Goal: Transaction & Acquisition: Obtain resource

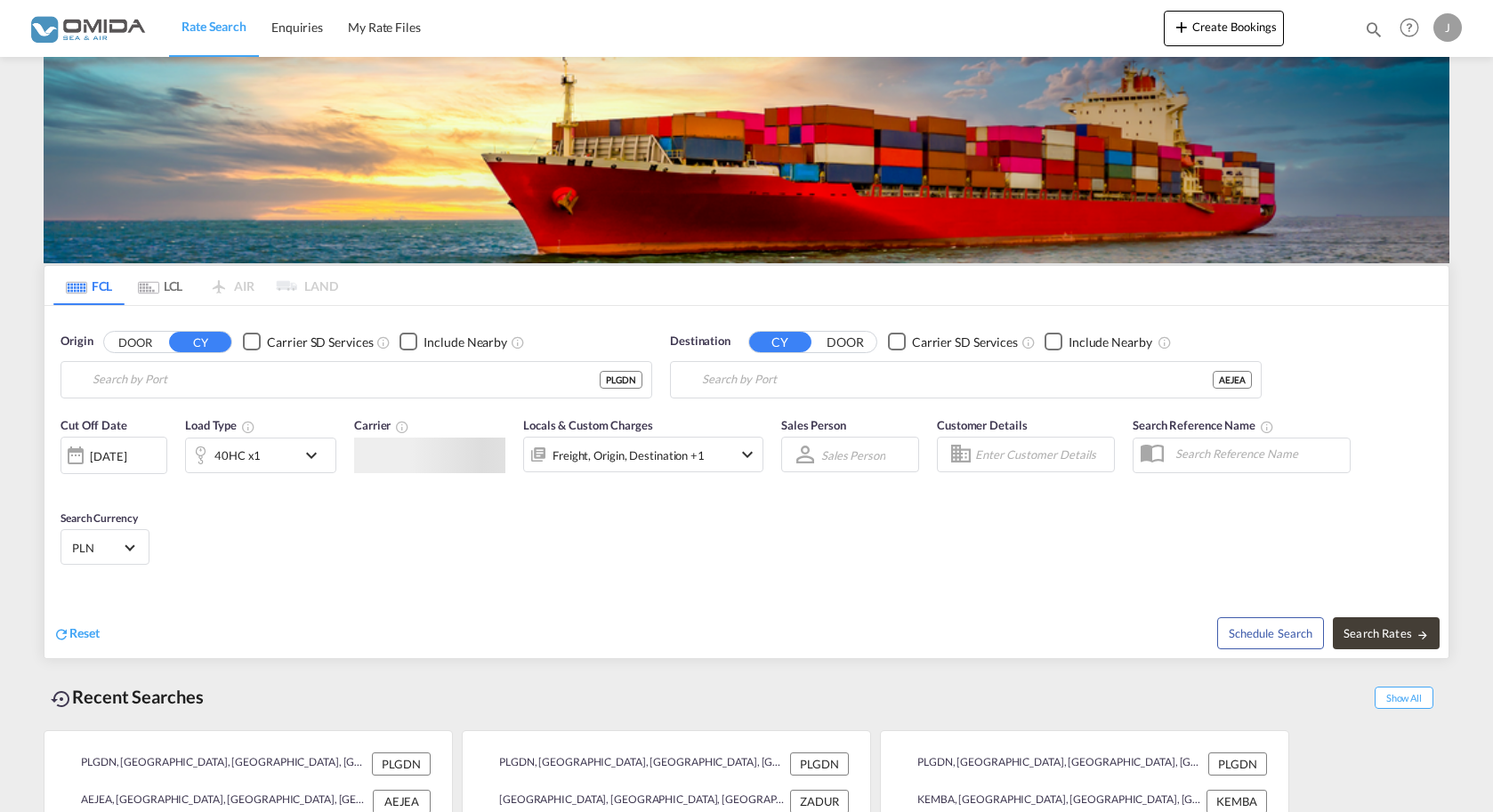
type input "Gdansk, PLGDN"
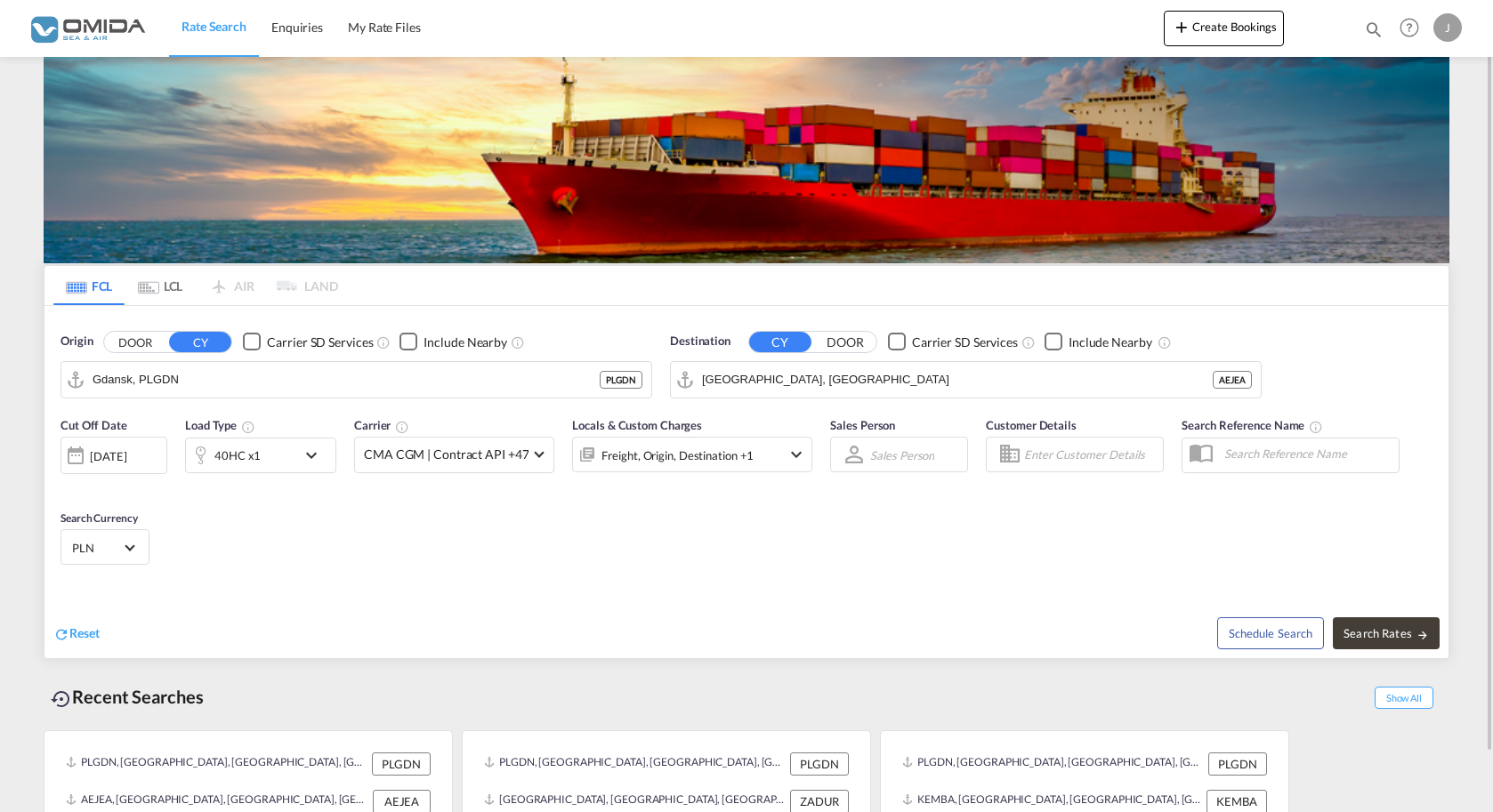
click at [302, 456] on md-icon "icon-chevron-down" at bounding box center [316, 456] width 31 height 22
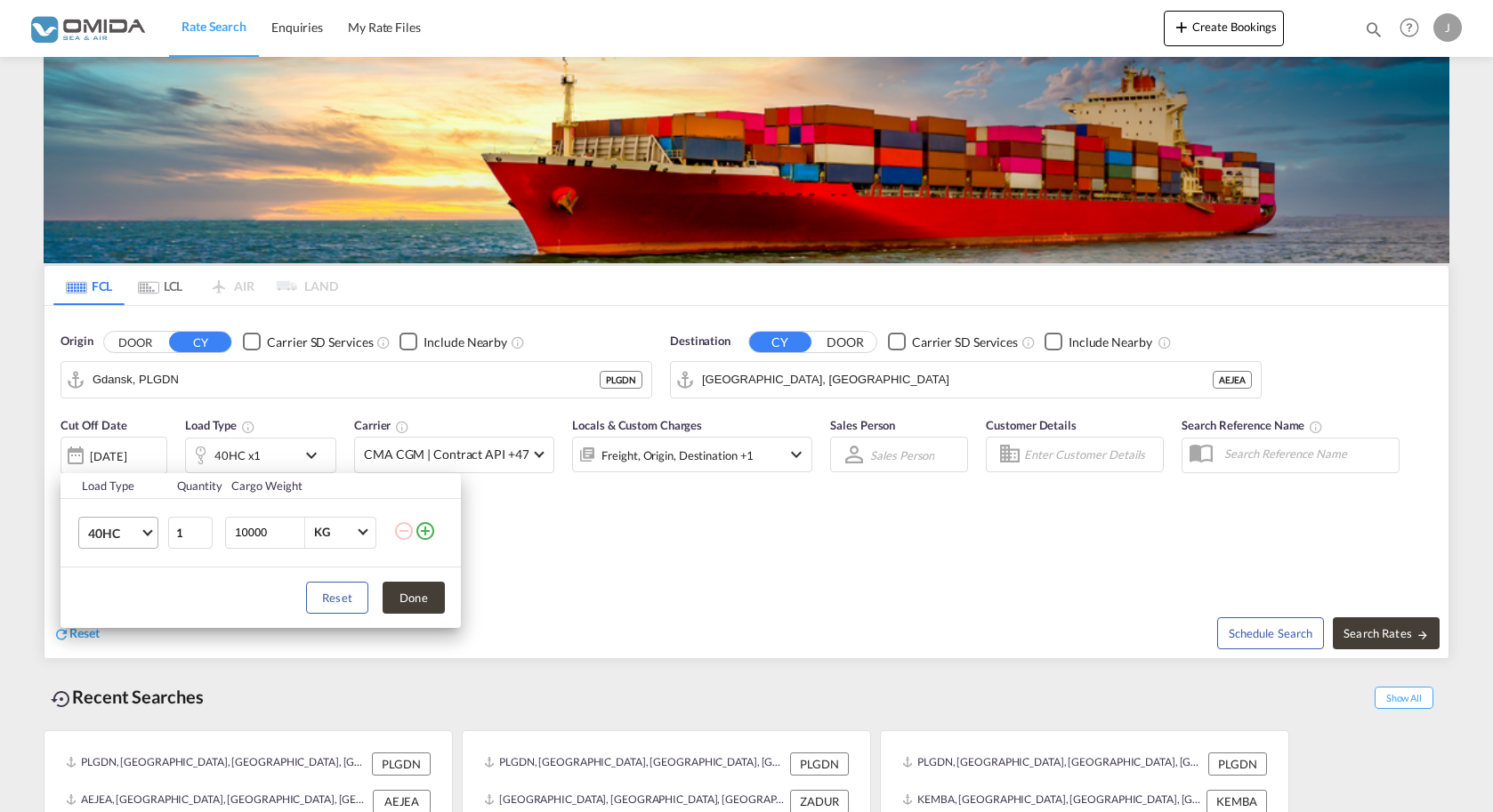
click at [142, 527] on md-select-value "40HC" at bounding box center [122, 533] width 71 height 31
click at [105, 615] on div "40HR" at bounding box center [104, 614] width 32 height 18
click at [136, 538] on span "40HR" at bounding box center [114, 534] width 52 height 18
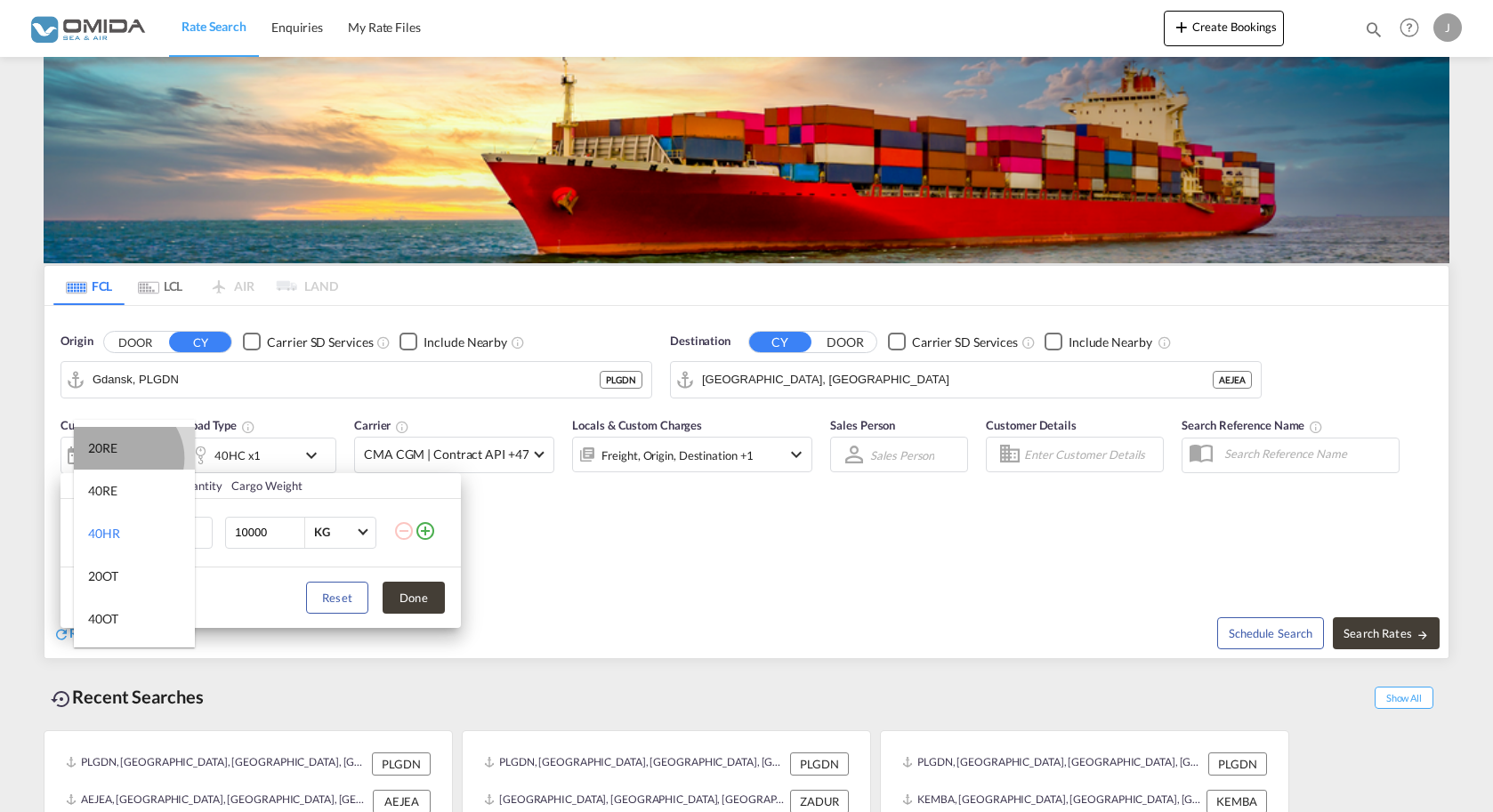
click at [124, 458] on md-option "20RE" at bounding box center [135, 448] width 121 height 43
click at [425, 594] on button "Done" at bounding box center [413, 597] width 62 height 32
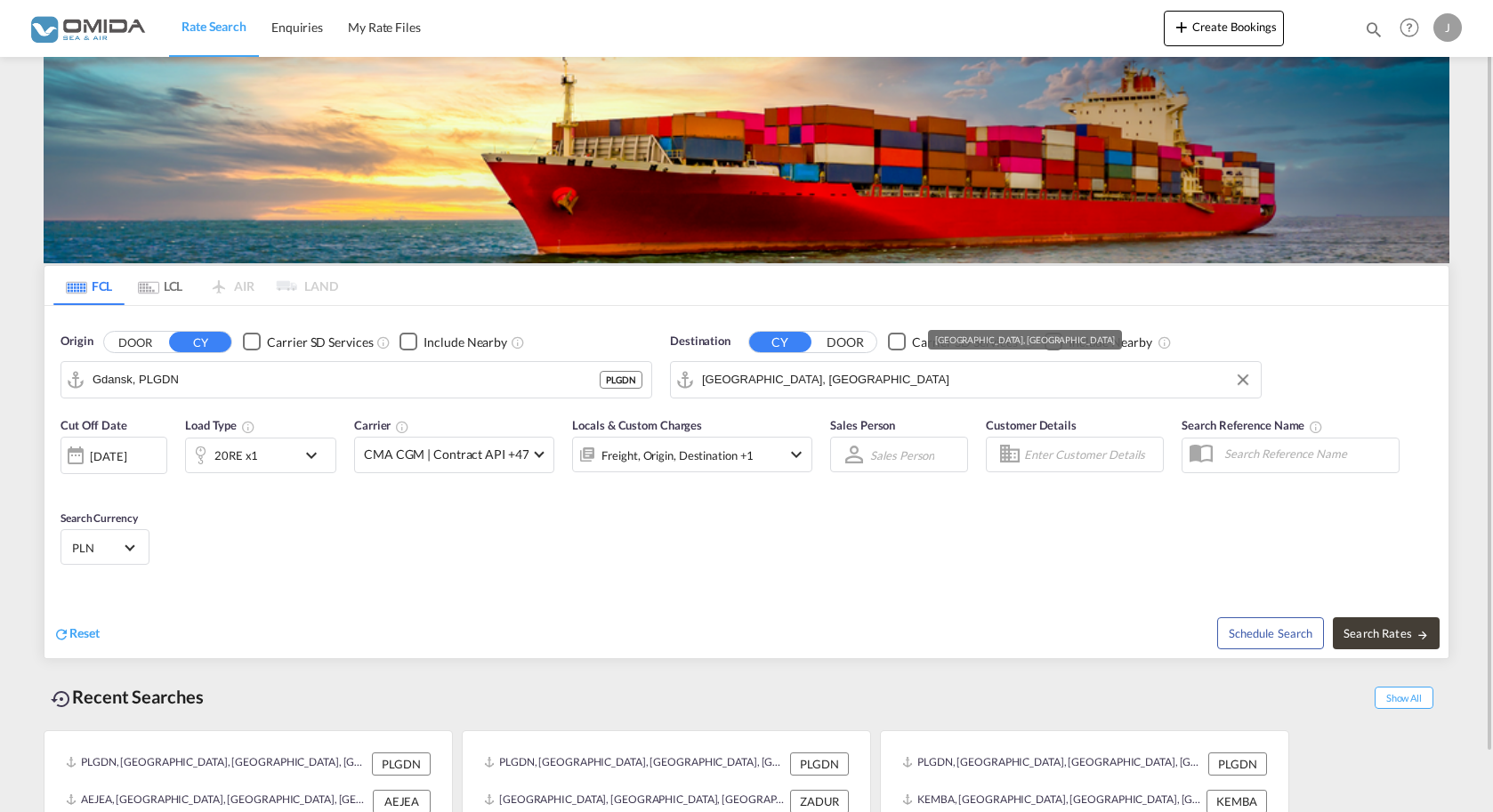
click at [786, 372] on input "[GEOGRAPHIC_DATA], [GEOGRAPHIC_DATA]" at bounding box center [977, 379] width 550 height 27
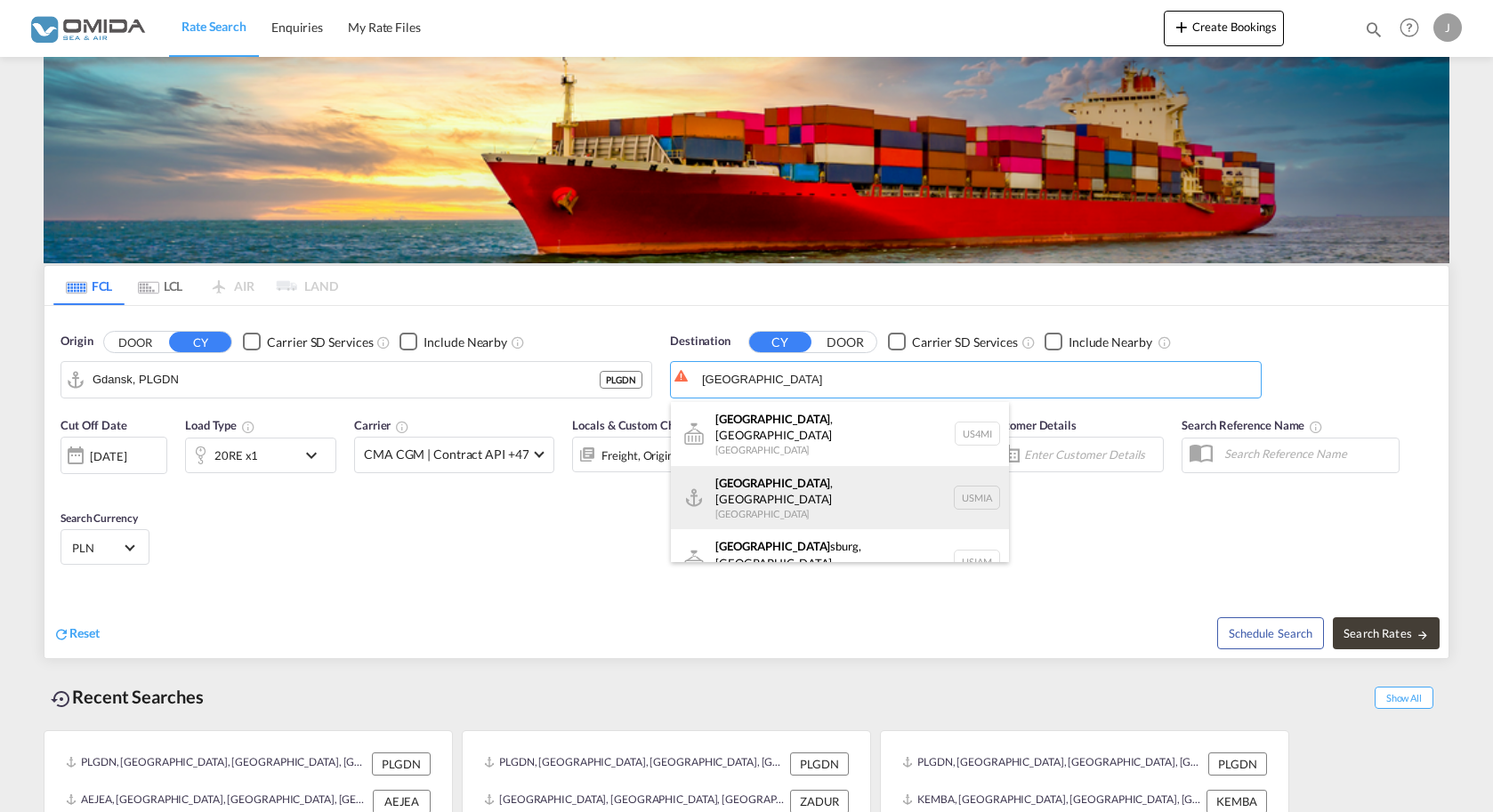
click at [816, 470] on div "[GEOGRAPHIC_DATA] , [GEOGRAPHIC_DATA] [GEOGRAPHIC_DATA] USMIA" at bounding box center [839, 498] width 338 height 64
type input "[GEOGRAPHIC_DATA], [GEOGRAPHIC_DATA], [GEOGRAPHIC_DATA]"
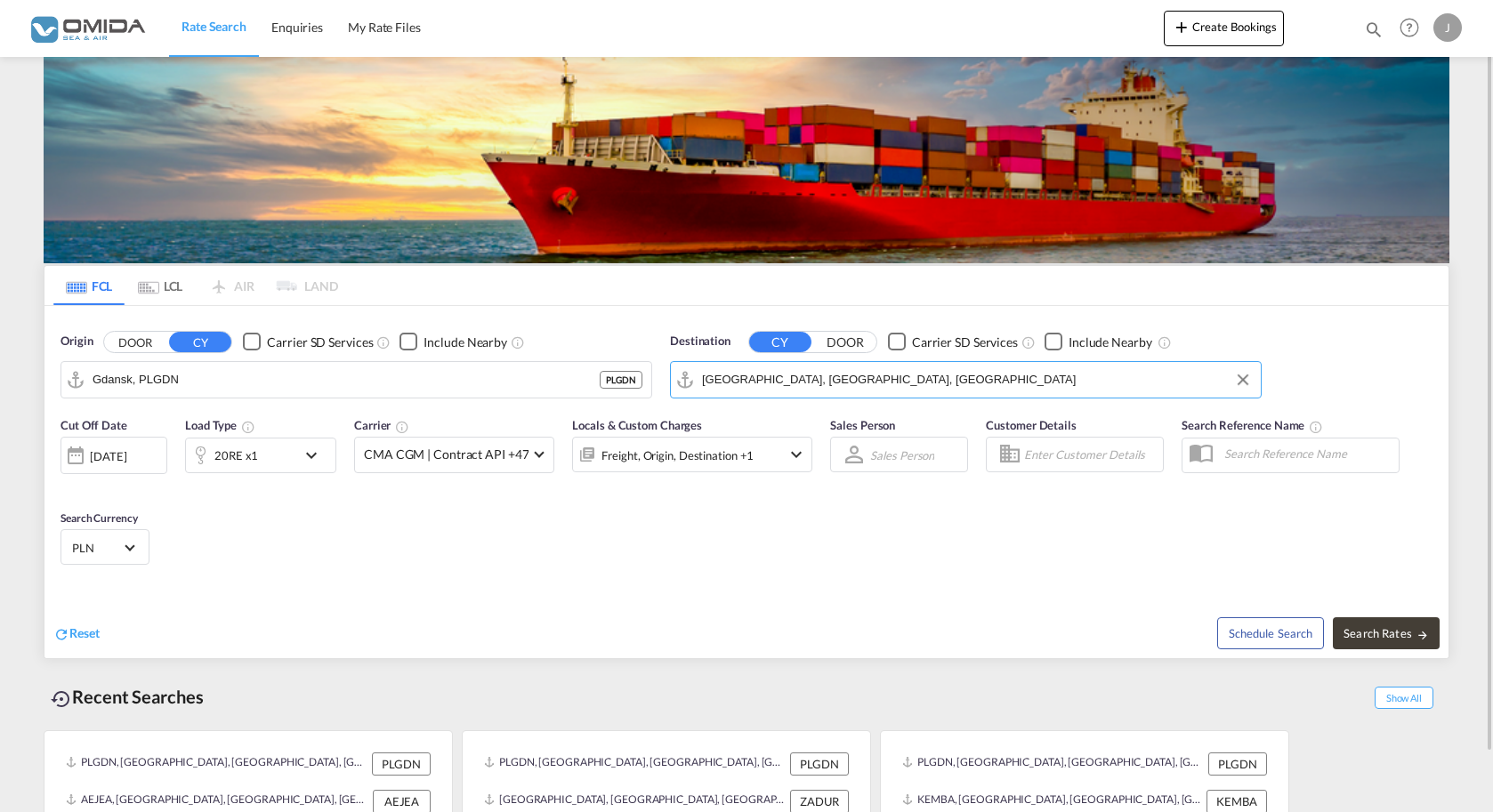
click at [1373, 603] on div "Schedule Search Search Rates" at bounding box center [1100, 623] width 697 height 68
click at [1377, 616] on div "Schedule Search Search Rates" at bounding box center [1100, 623] width 697 height 68
click at [1376, 625] on button "Search Rates" at bounding box center [1386, 633] width 107 height 32
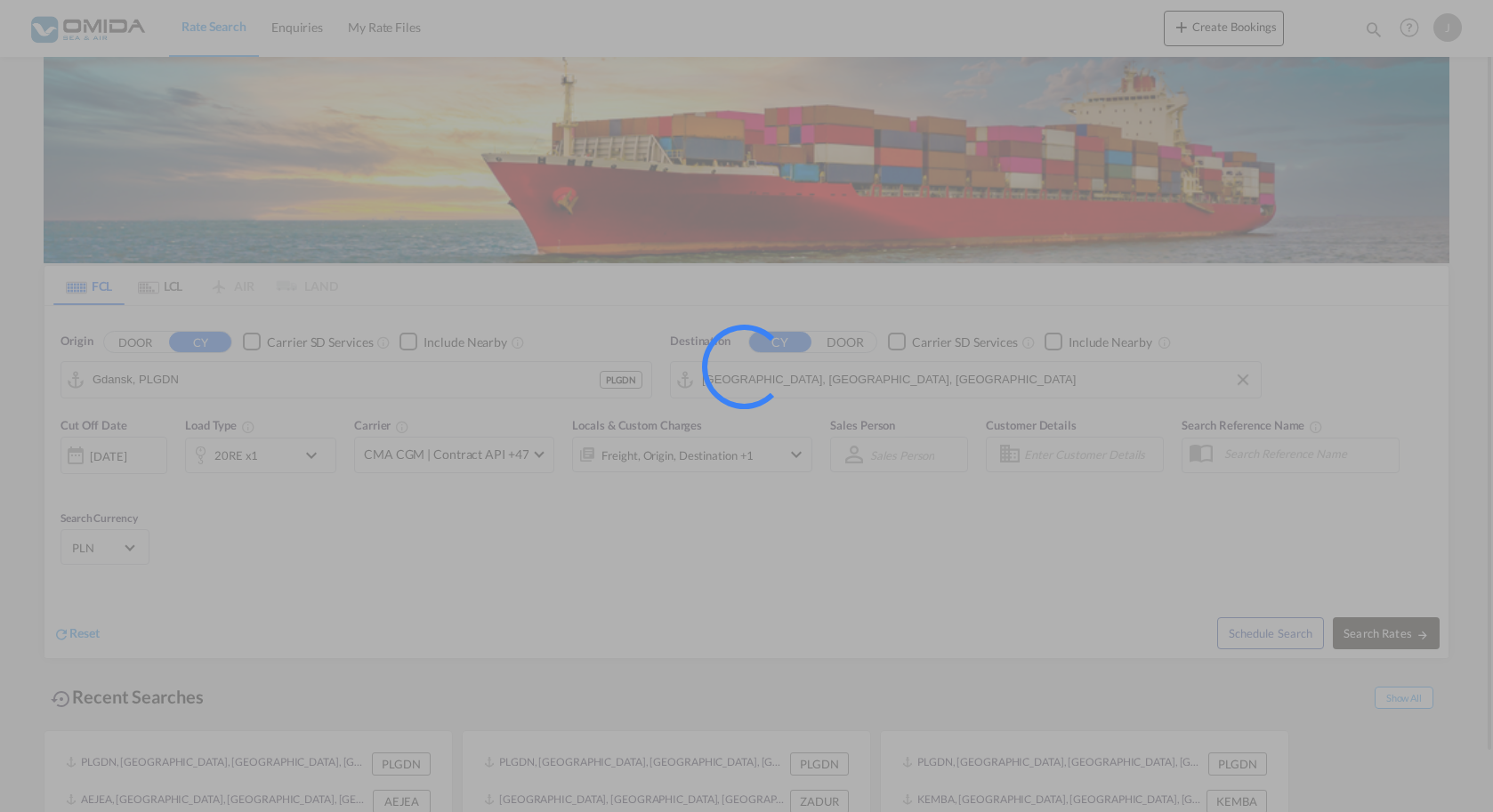
type input "PLGDN to USMIA / [DATE]"
